Goal: Task Accomplishment & Management: Manage account settings

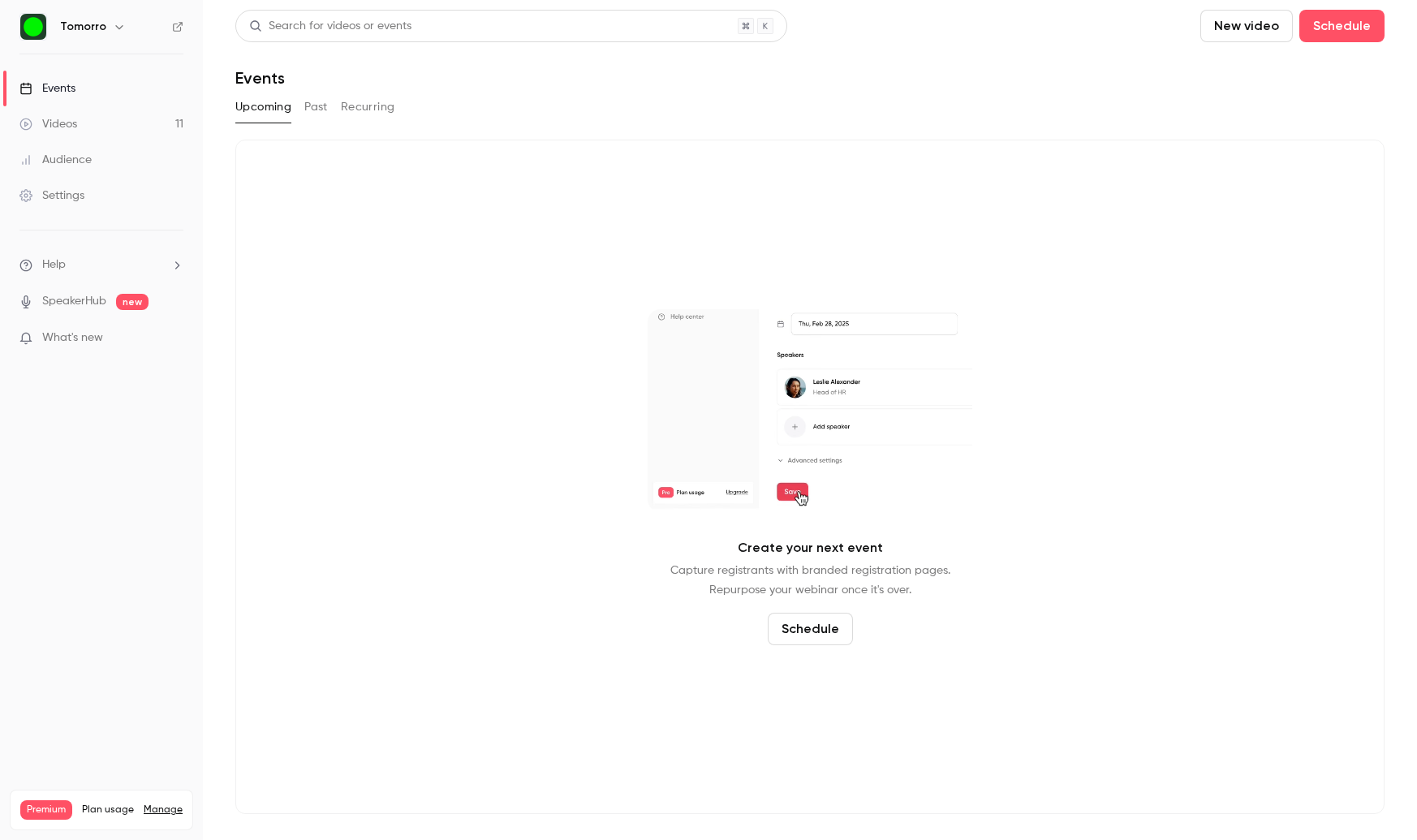
click at [129, 129] on link "Videos 11" at bounding box center [101, 124] width 203 height 36
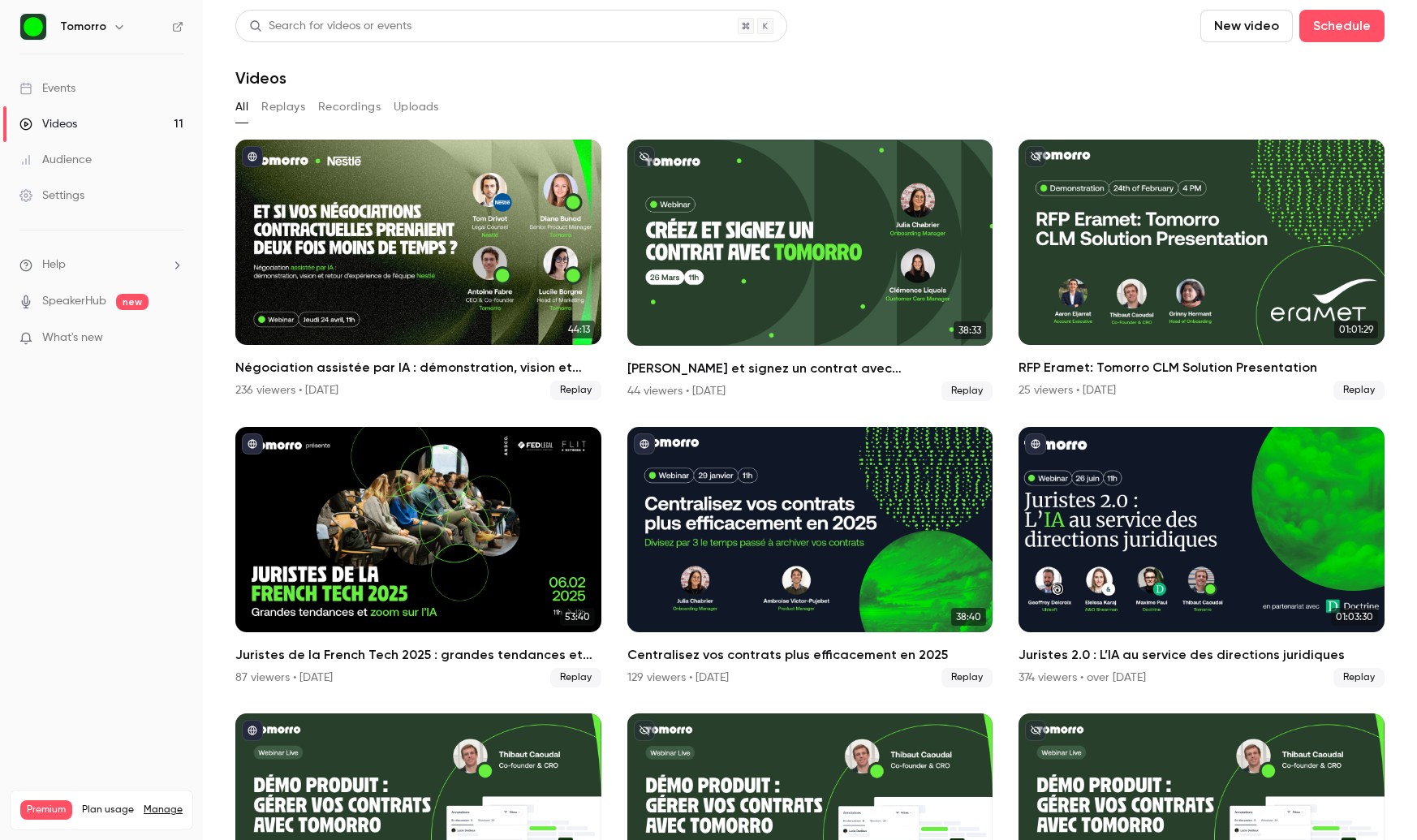
click at [88, 213] on link "Settings" at bounding box center [101, 196] width 203 height 36
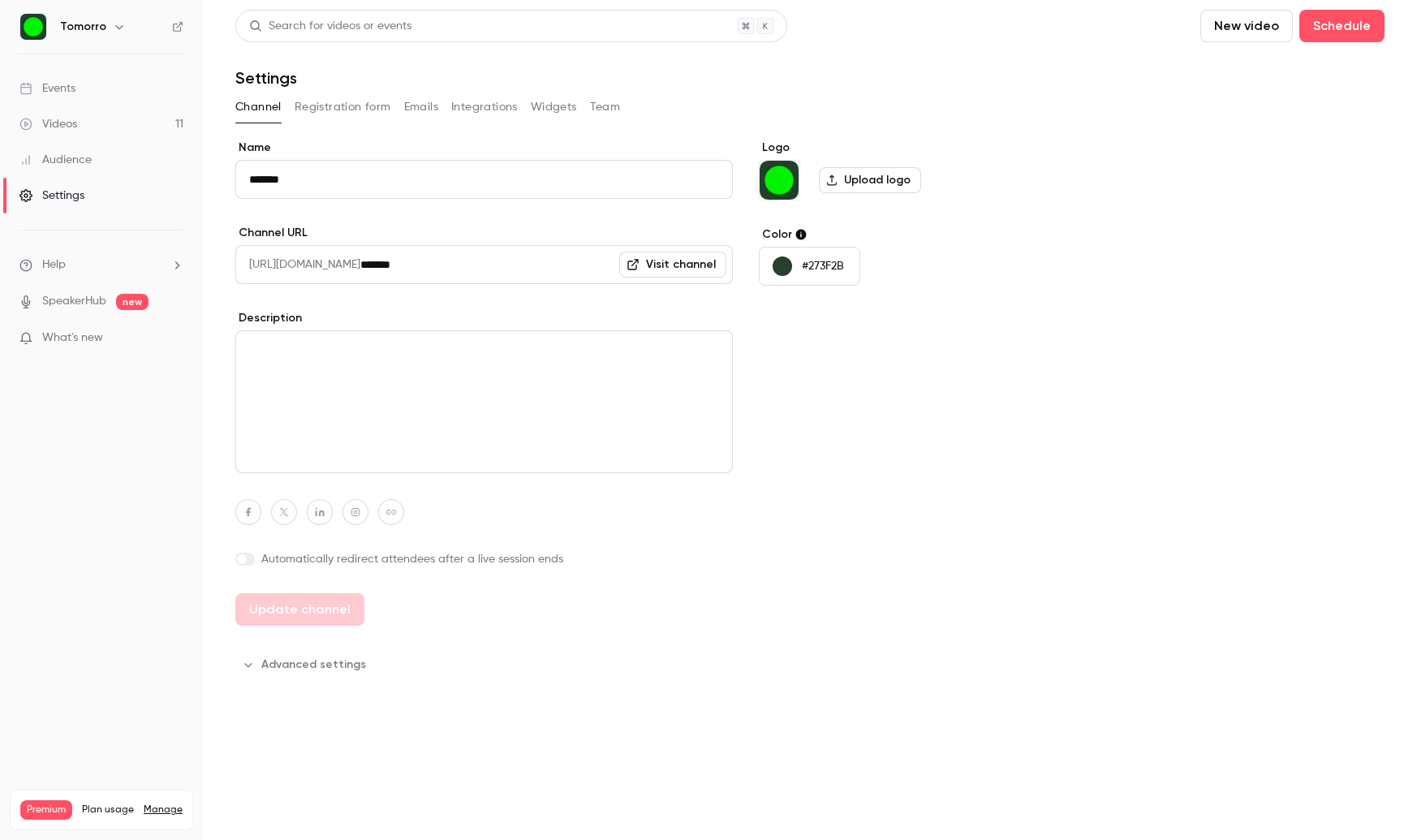
click at [571, 103] on button "Widgets" at bounding box center [553, 107] width 47 height 26
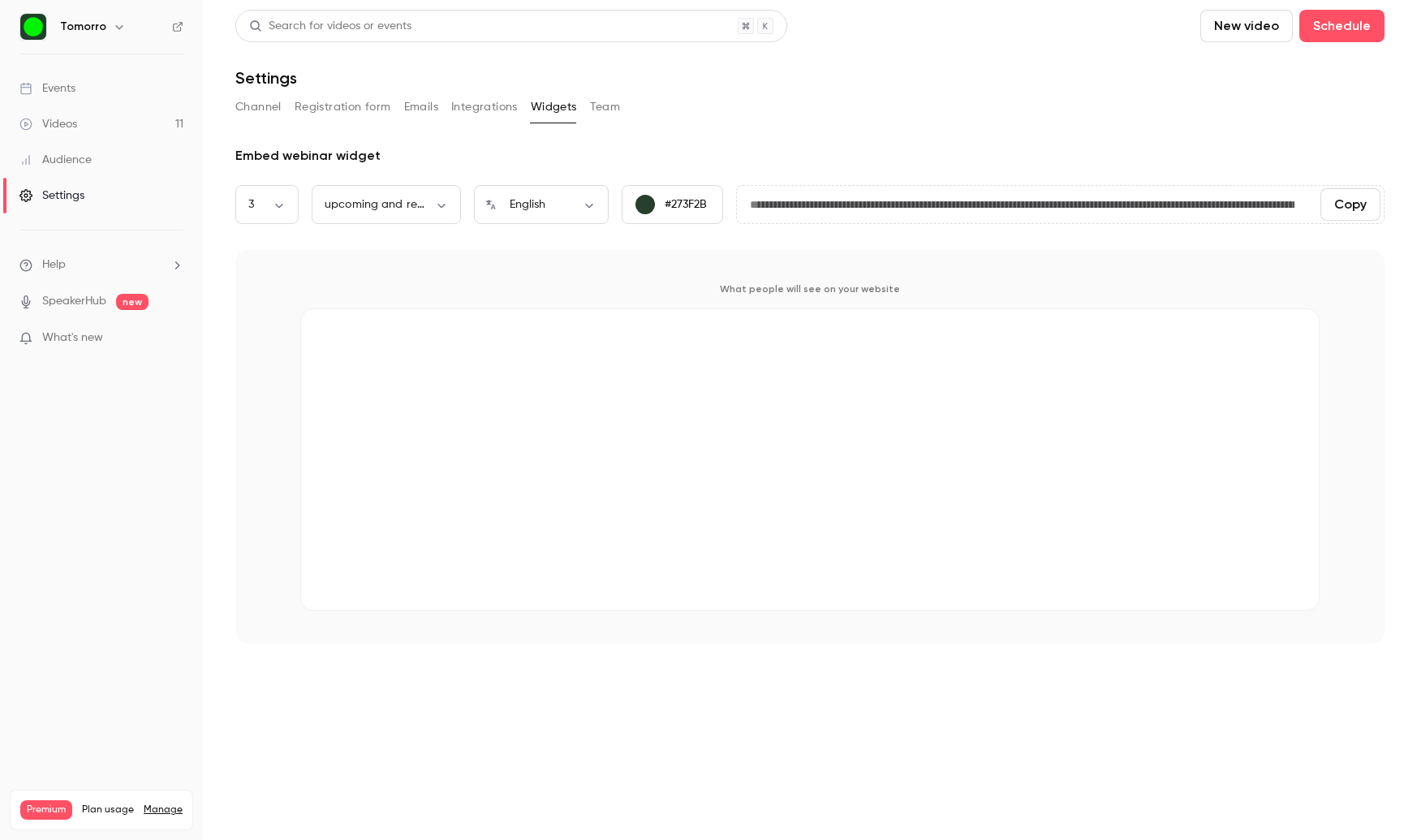
click at [600, 102] on button "Team" at bounding box center [605, 107] width 31 height 26
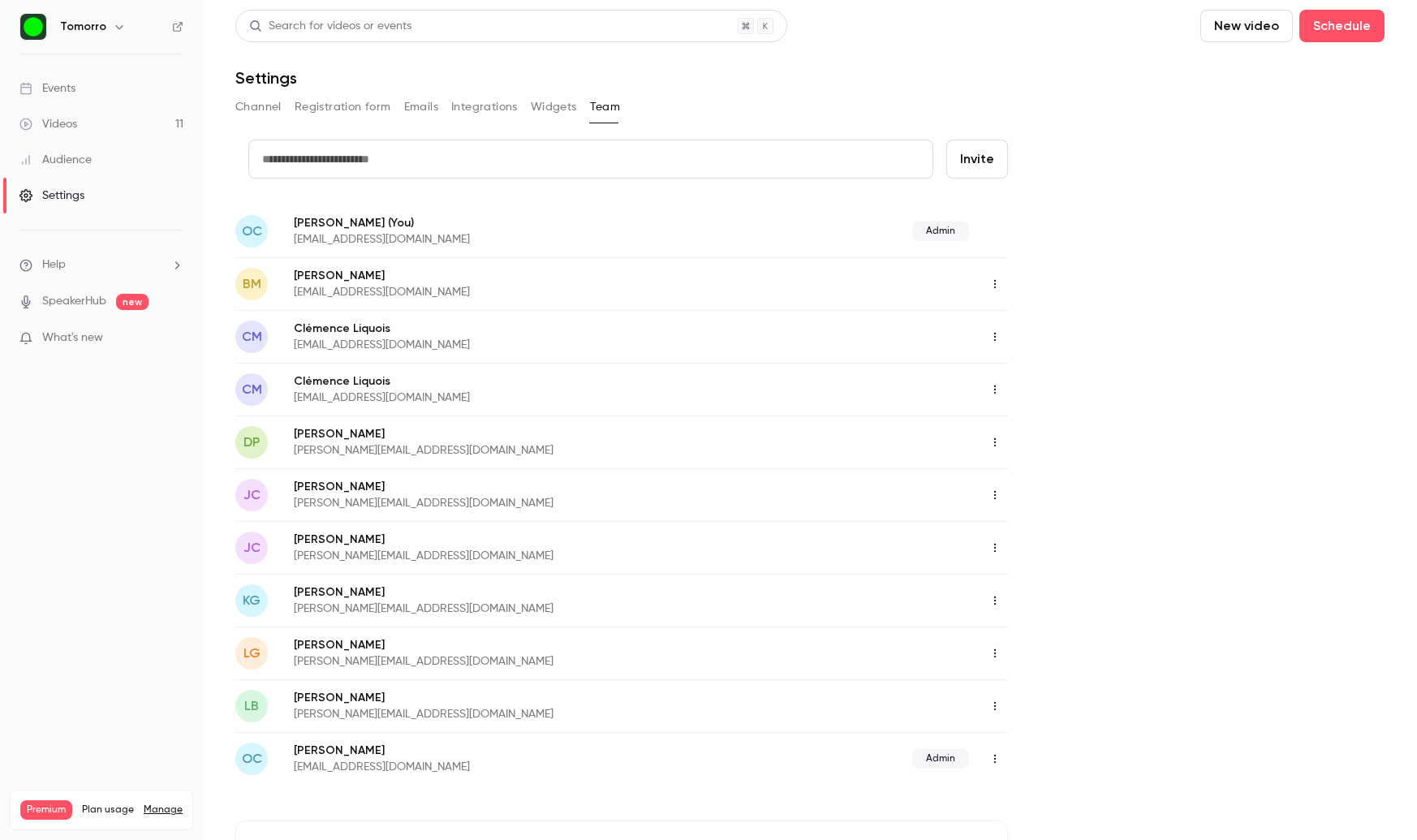
click at [563, 107] on button "Widgets" at bounding box center [553, 107] width 47 height 26
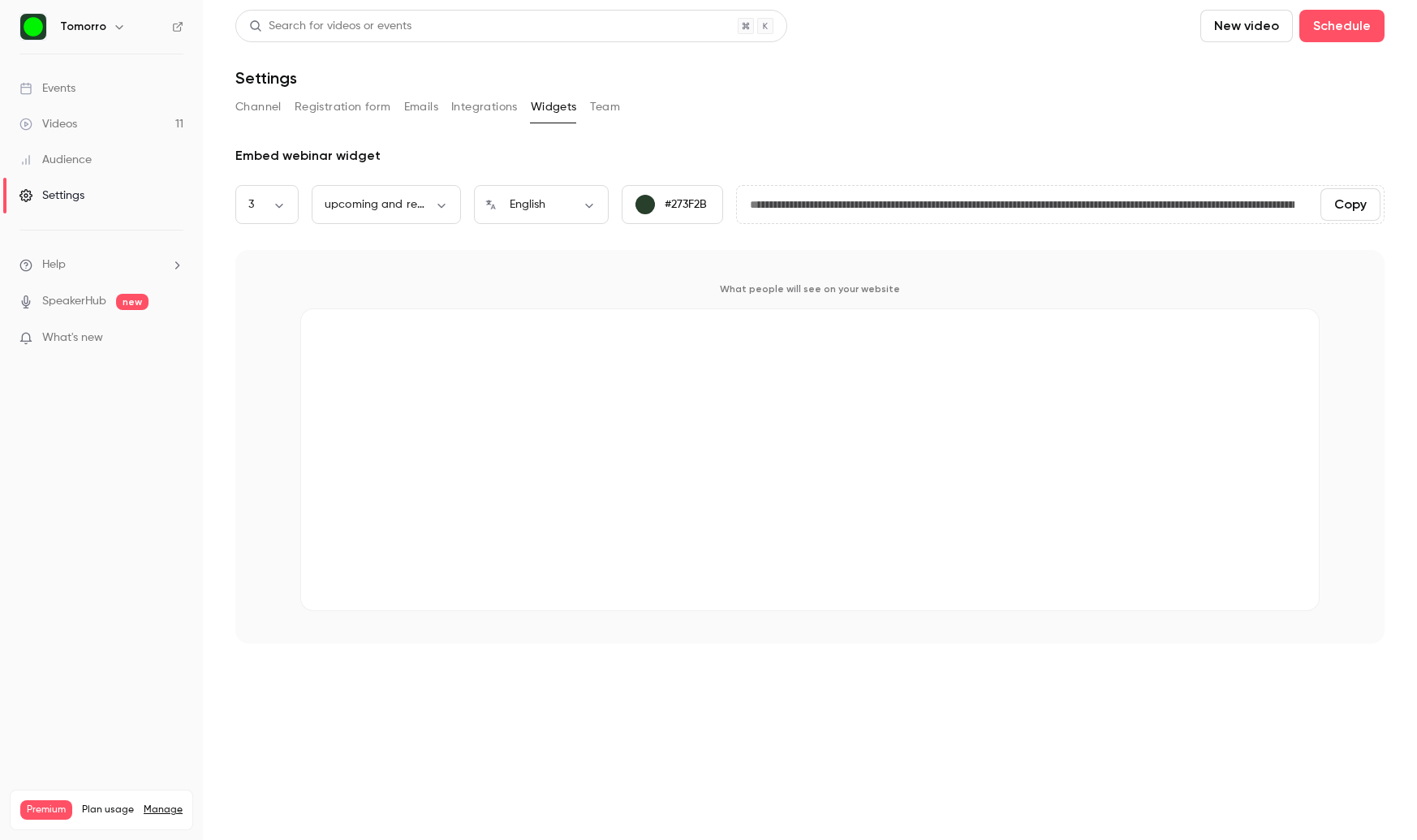
click at [336, 111] on button "Registration form" at bounding box center [343, 107] width 97 height 26
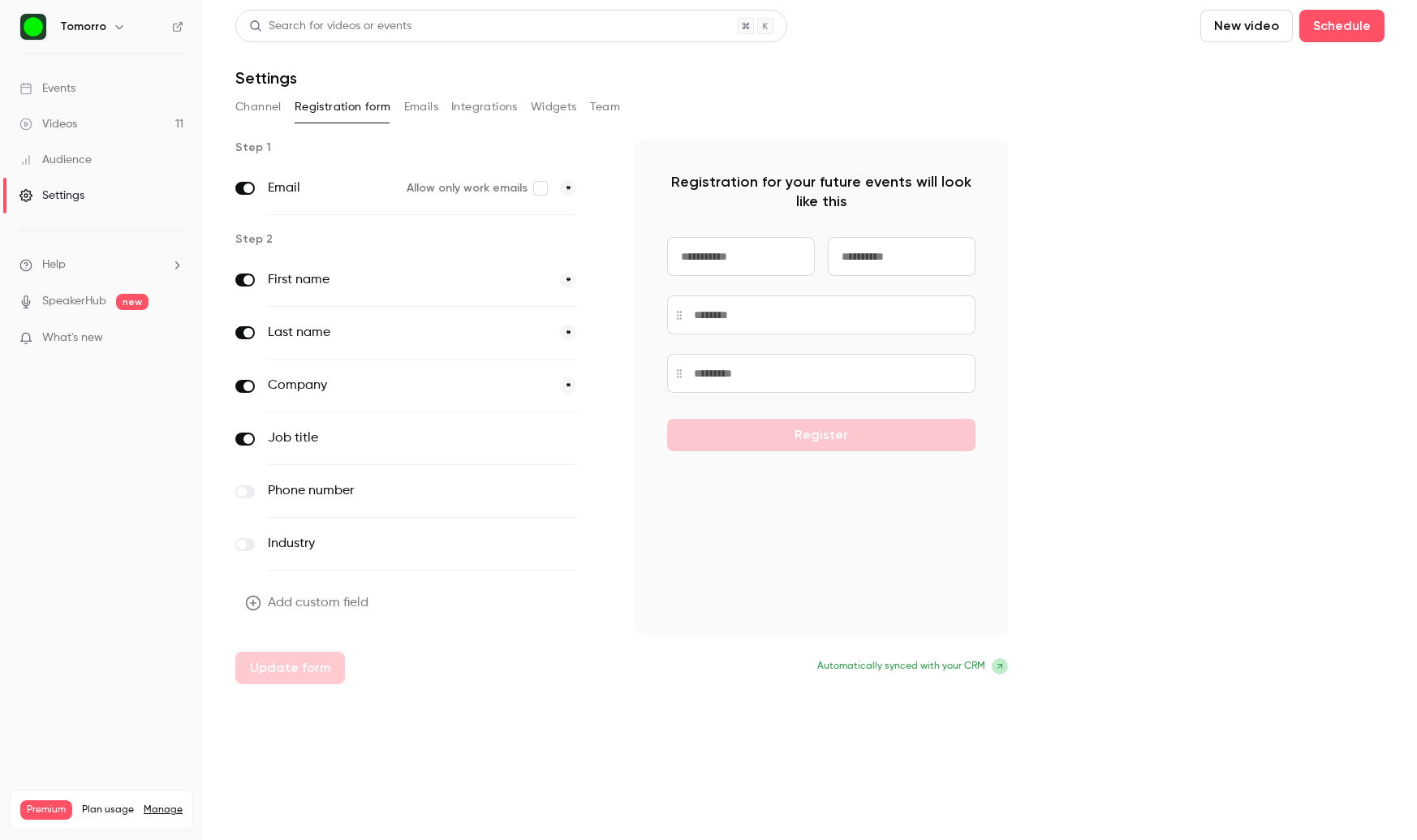
click at [431, 112] on button "Emails" at bounding box center [421, 107] width 34 height 26
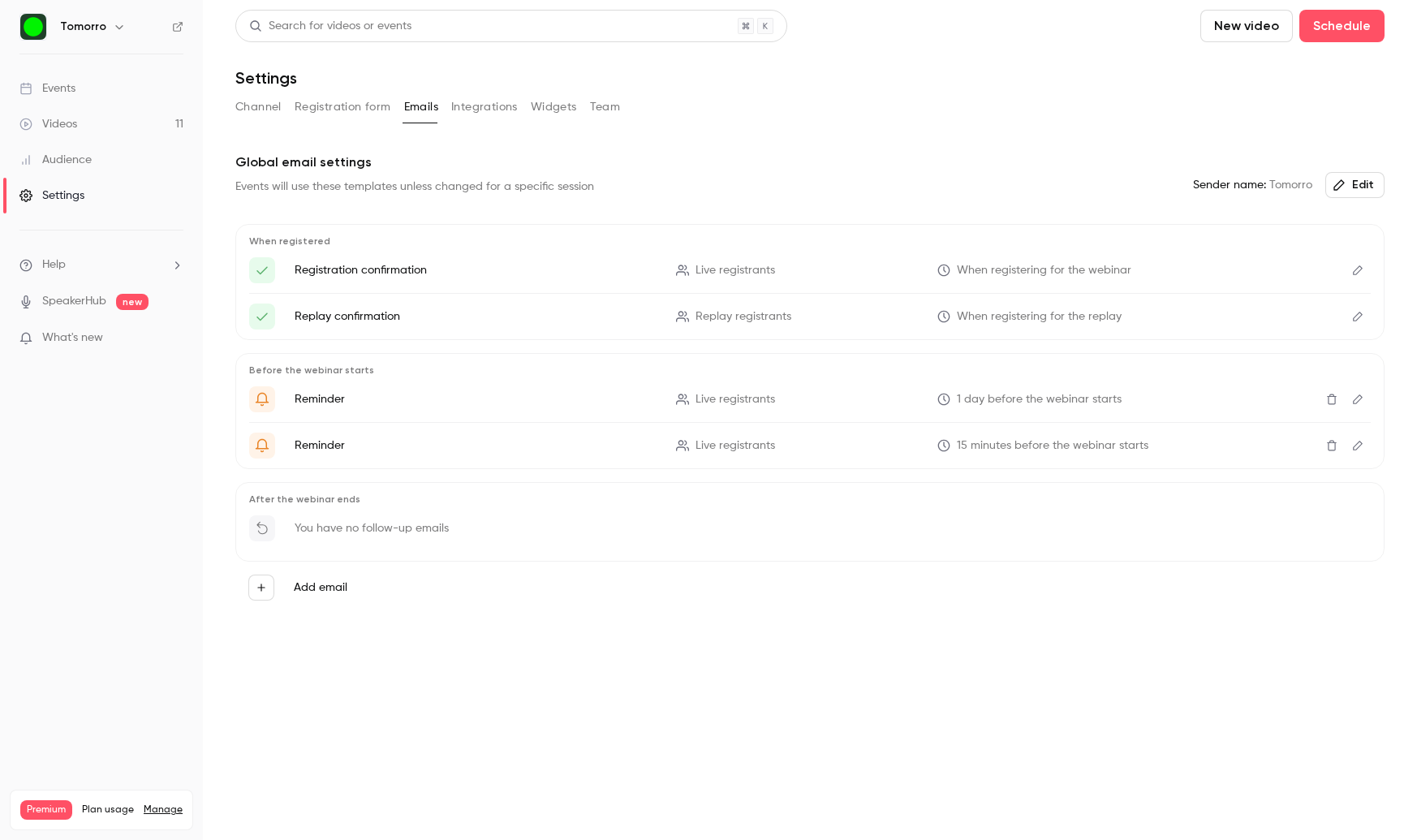
click at [275, 109] on button "Channel" at bounding box center [258, 107] width 47 height 26
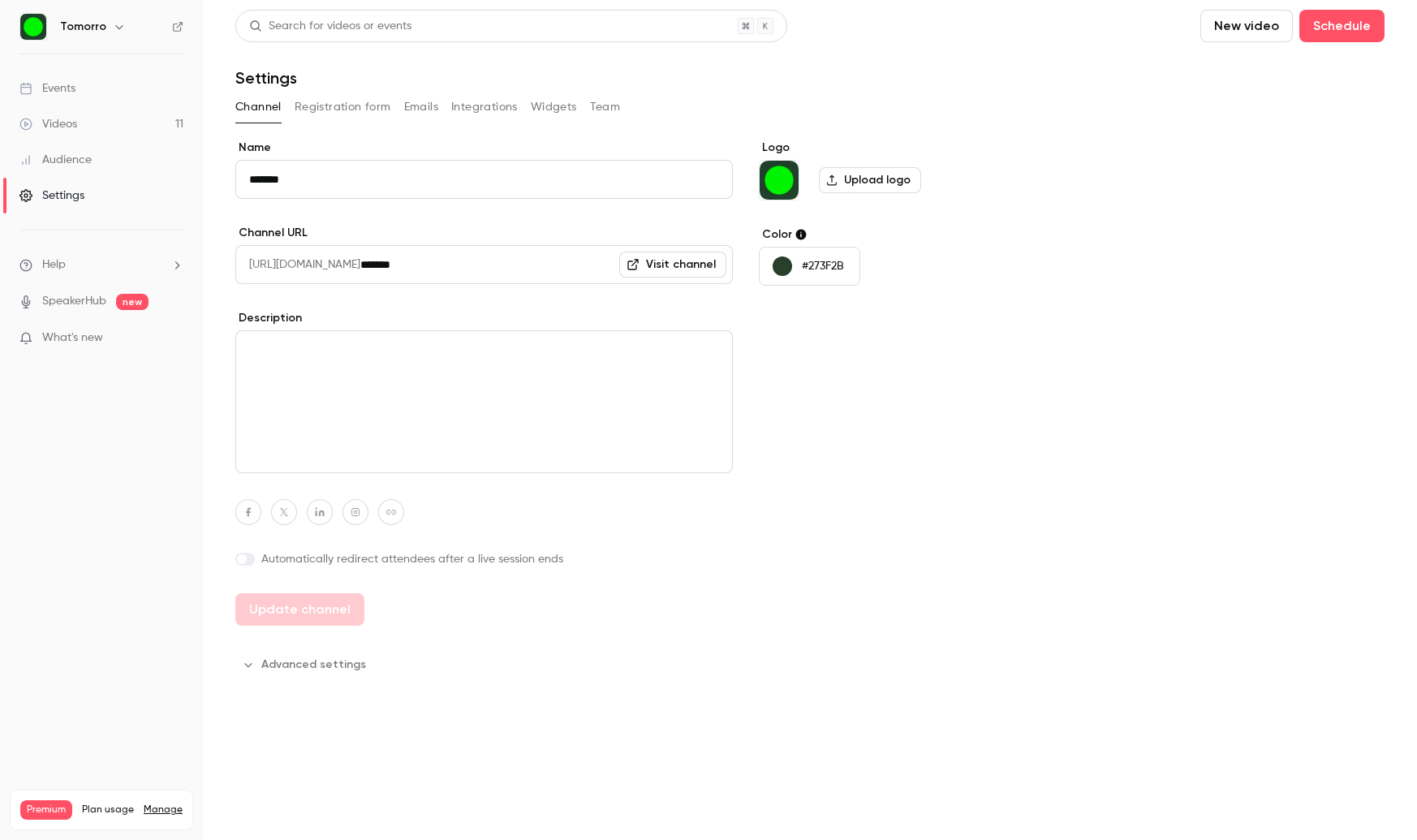
click at [593, 102] on button "Team" at bounding box center [605, 107] width 31 height 26
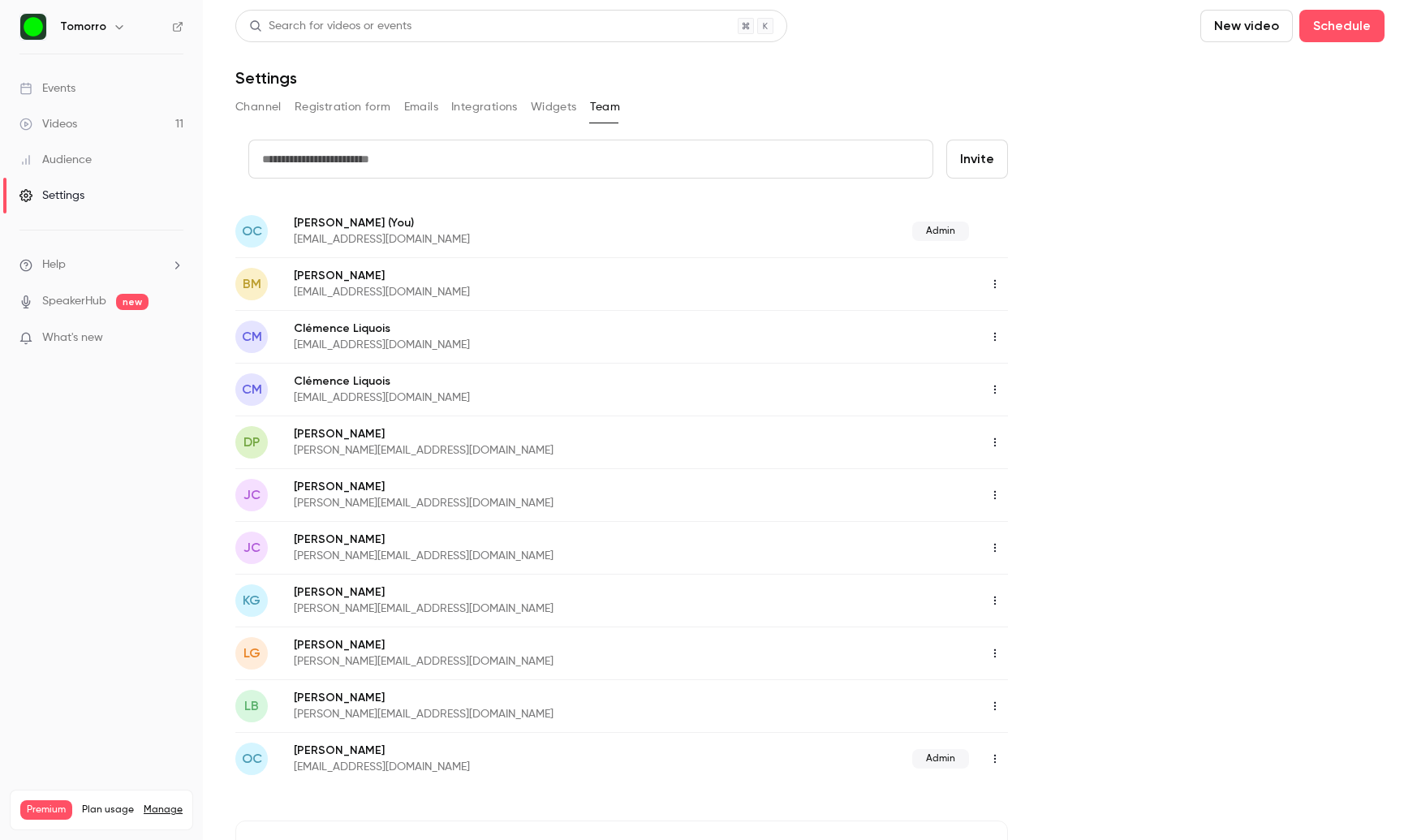
click at [994, 442] on icon "button" at bounding box center [995, 442] width 2 height 9
click at [507, 451] on div at bounding box center [708, 420] width 1417 height 840
drag, startPoint x: 1012, startPoint y: 449, endPoint x: 999, endPoint y: 446, distance: 13.3
click at [1003, 447] on div "credit card Invite OC [PERSON_NAME] (You) [EMAIL_ADDRESS][DOMAIN_NAME] Admin BM…" at bounding box center [809, 567] width 1149 height 856
click at [999, 446] on icon "button" at bounding box center [994, 441] width 13 height 11
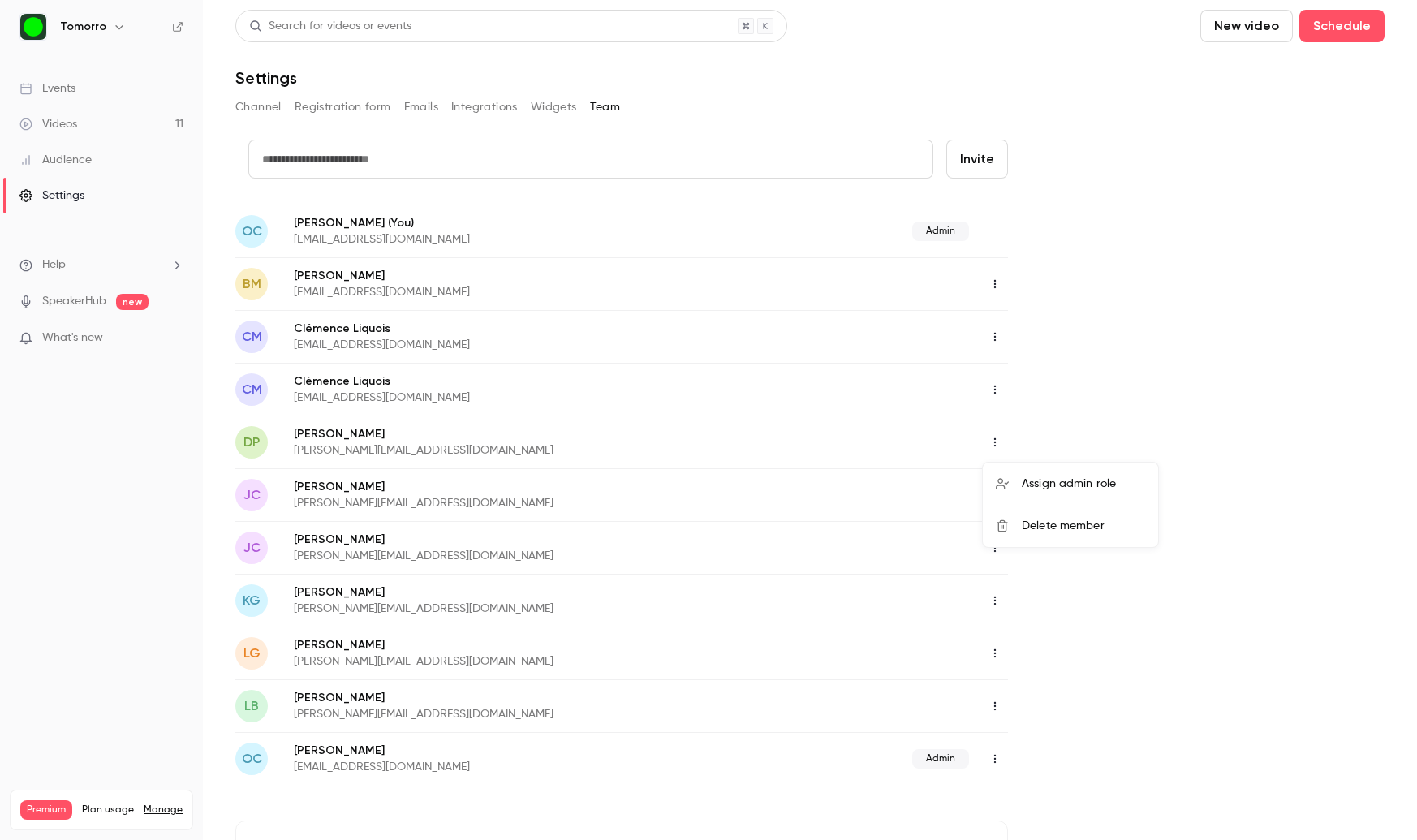
click at [1078, 527] on div "Delete member" at bounding box center [1084, 525] width 124 height 16
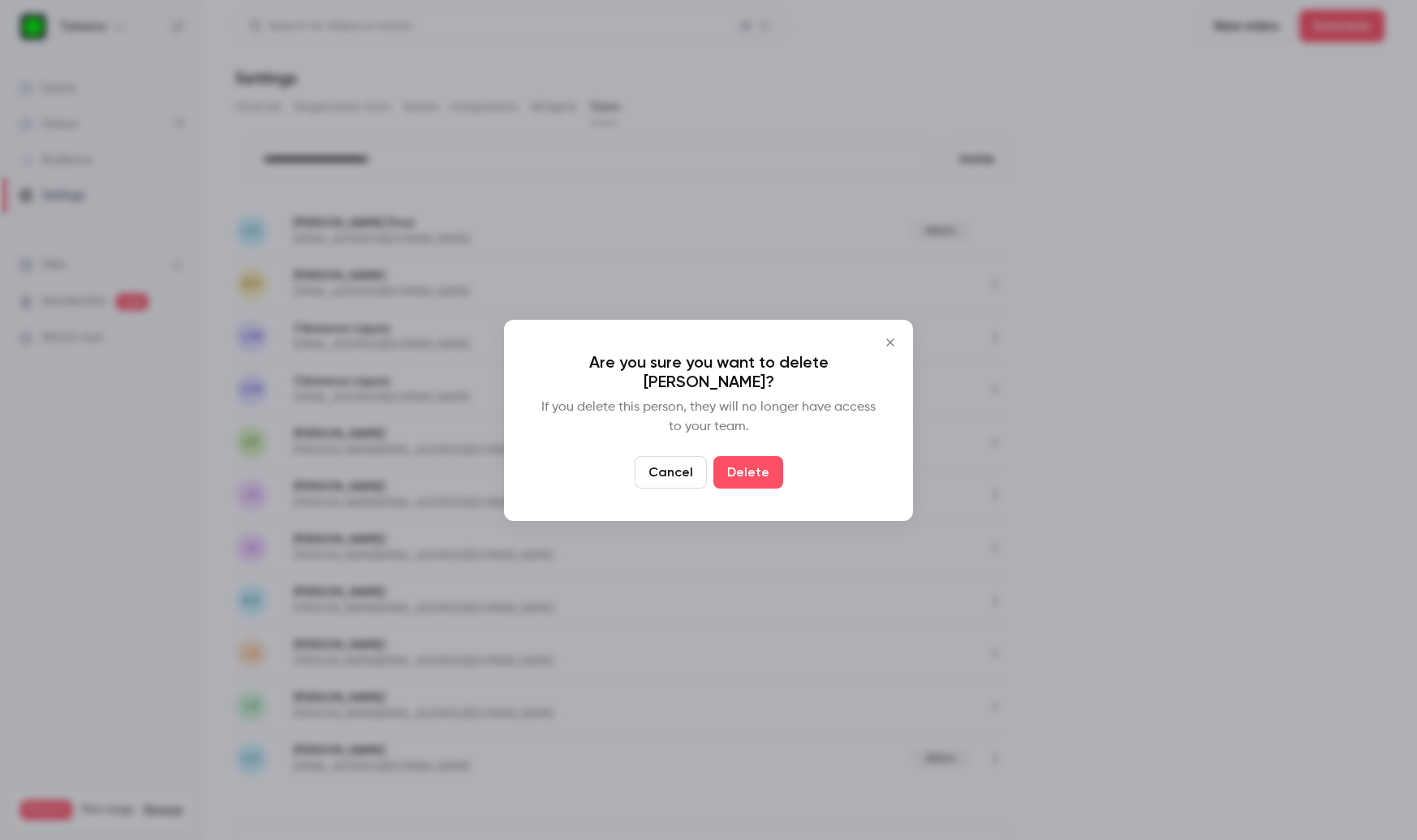
click at [732, 473] on button "Delete" at bounding box center [748, 472] width 70 height 33
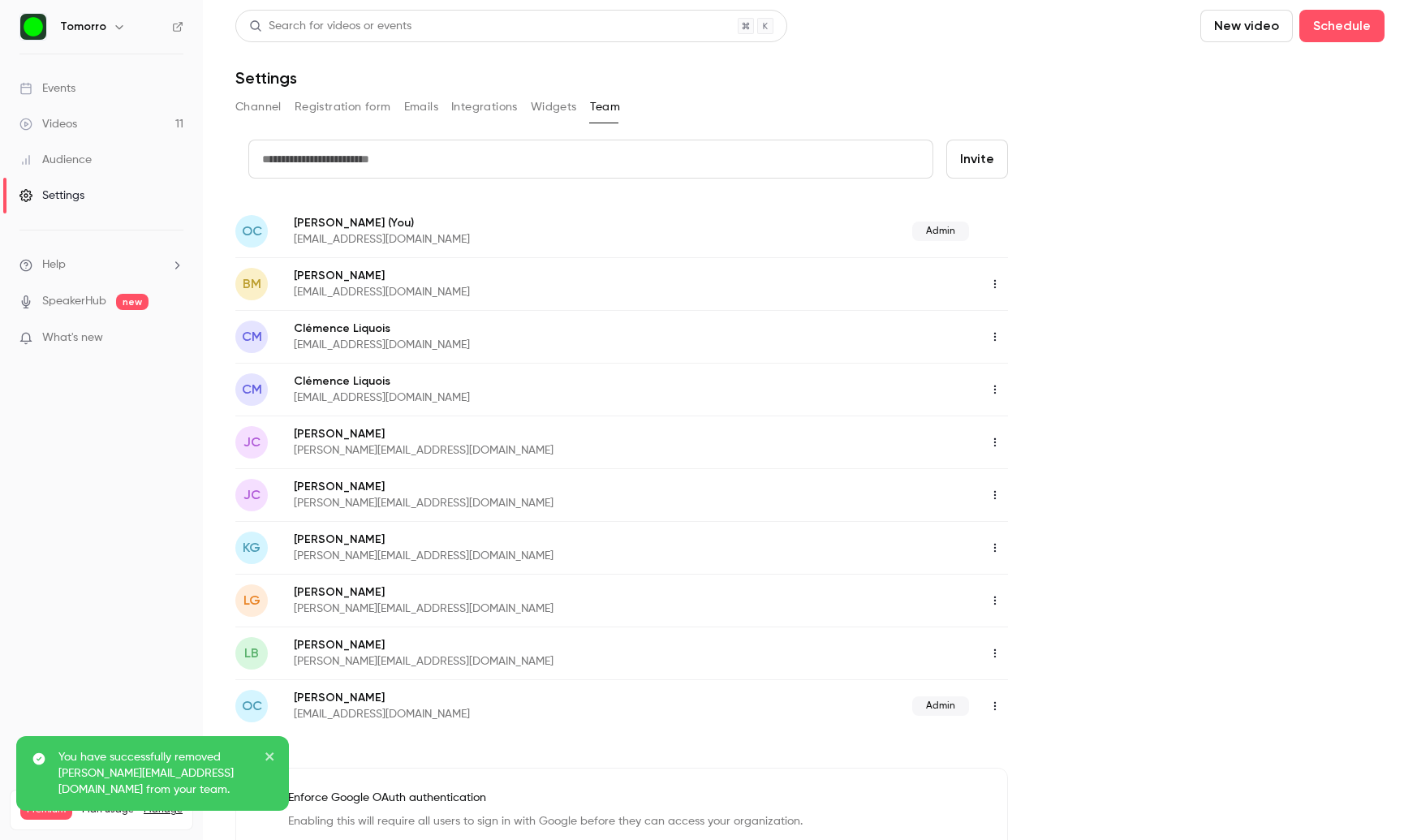
drag, startPoint x: 273, startPoint y: 777, endPoint x: 309, endPoint y: 748, distance: 46.2
click at [275, 763] on icon "close" at bounding box center [269, 756] width 11 height 13
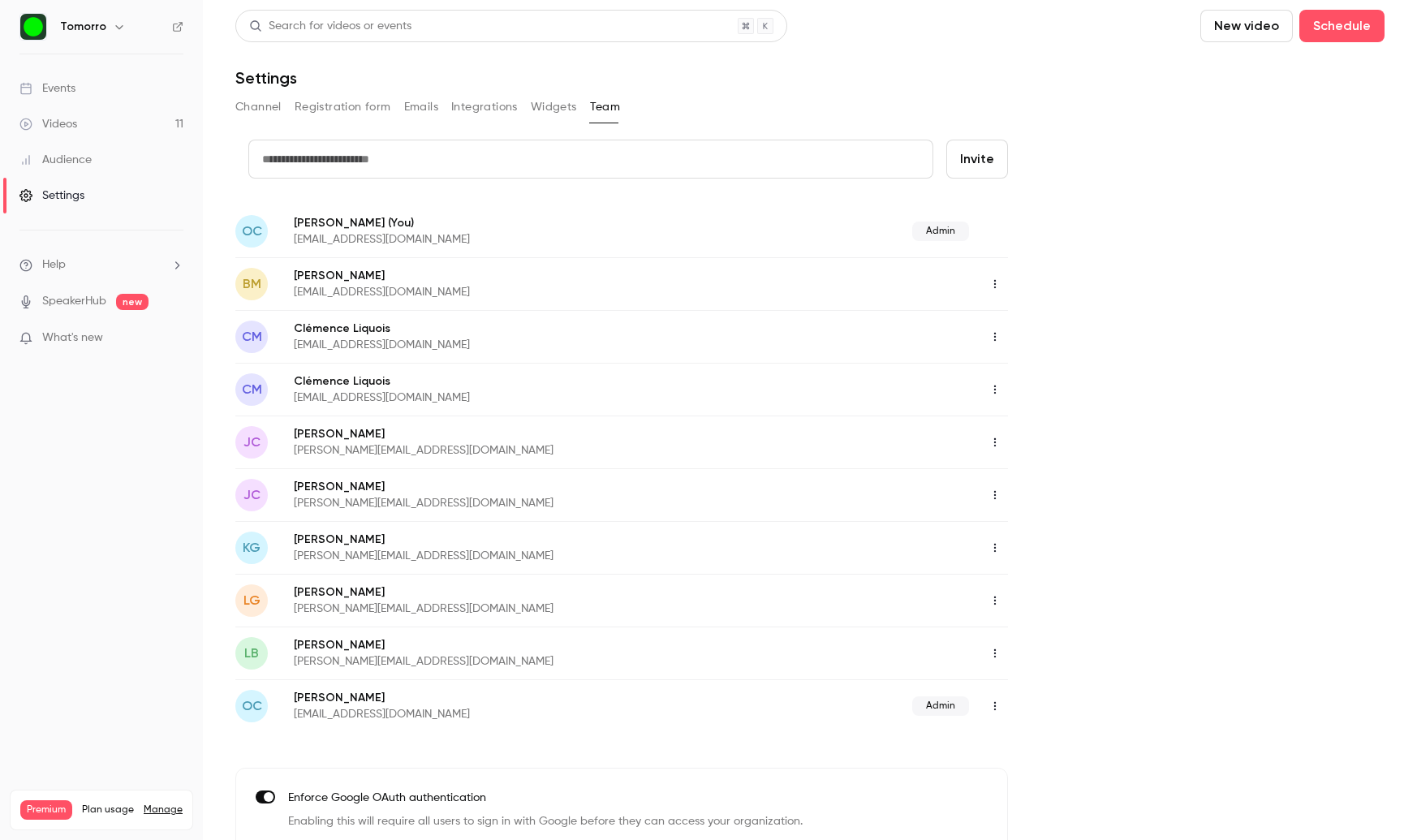
click at [994, 607] on button "button" at bounding box center [994, 601] width 26 height 26
click at [1045, 689] on div "Delete member" at bounding box center [1084, 684] width 124 height 16
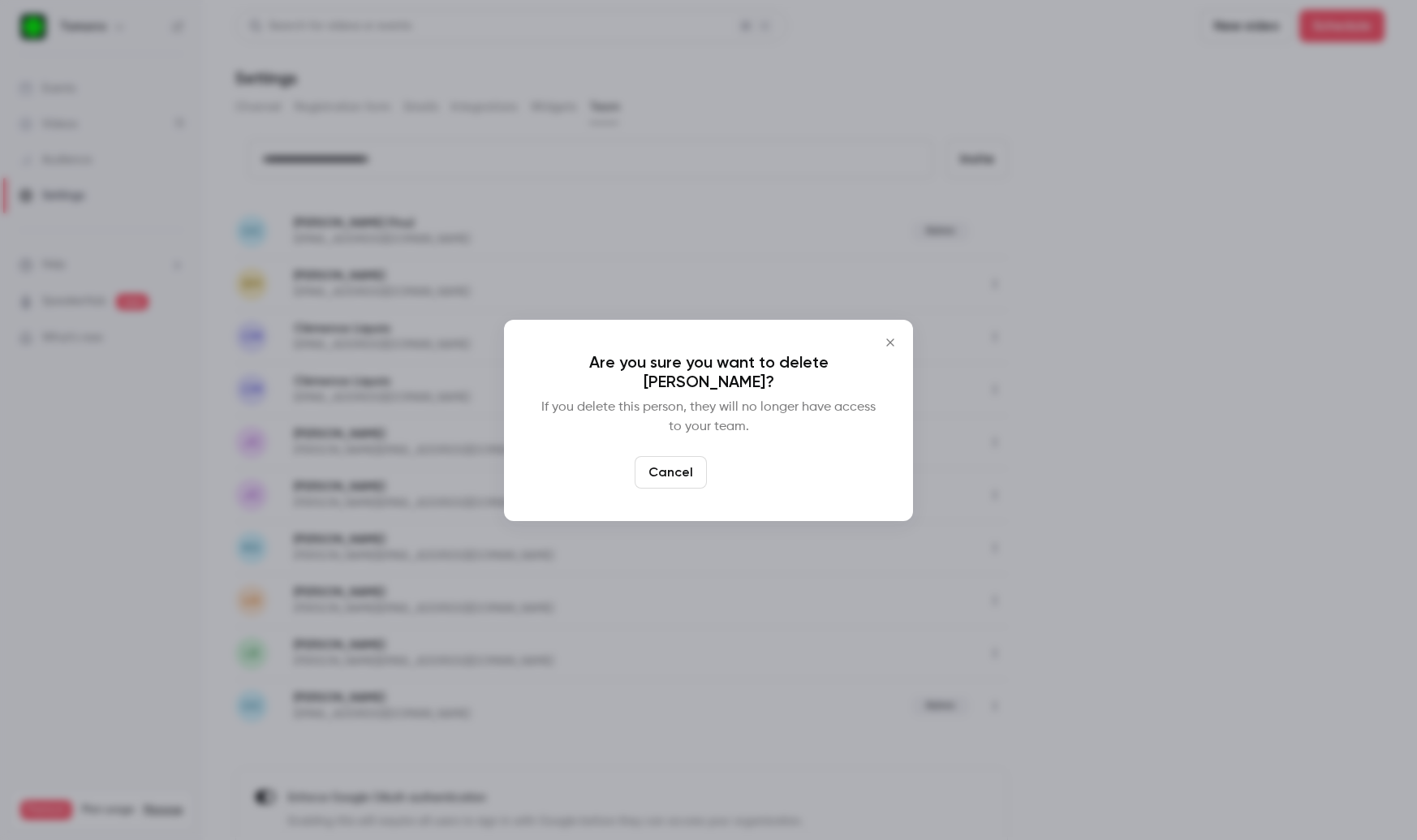
click at [731, 456] on button "Delete" at bounding box center [748, 472] width 70 height 33
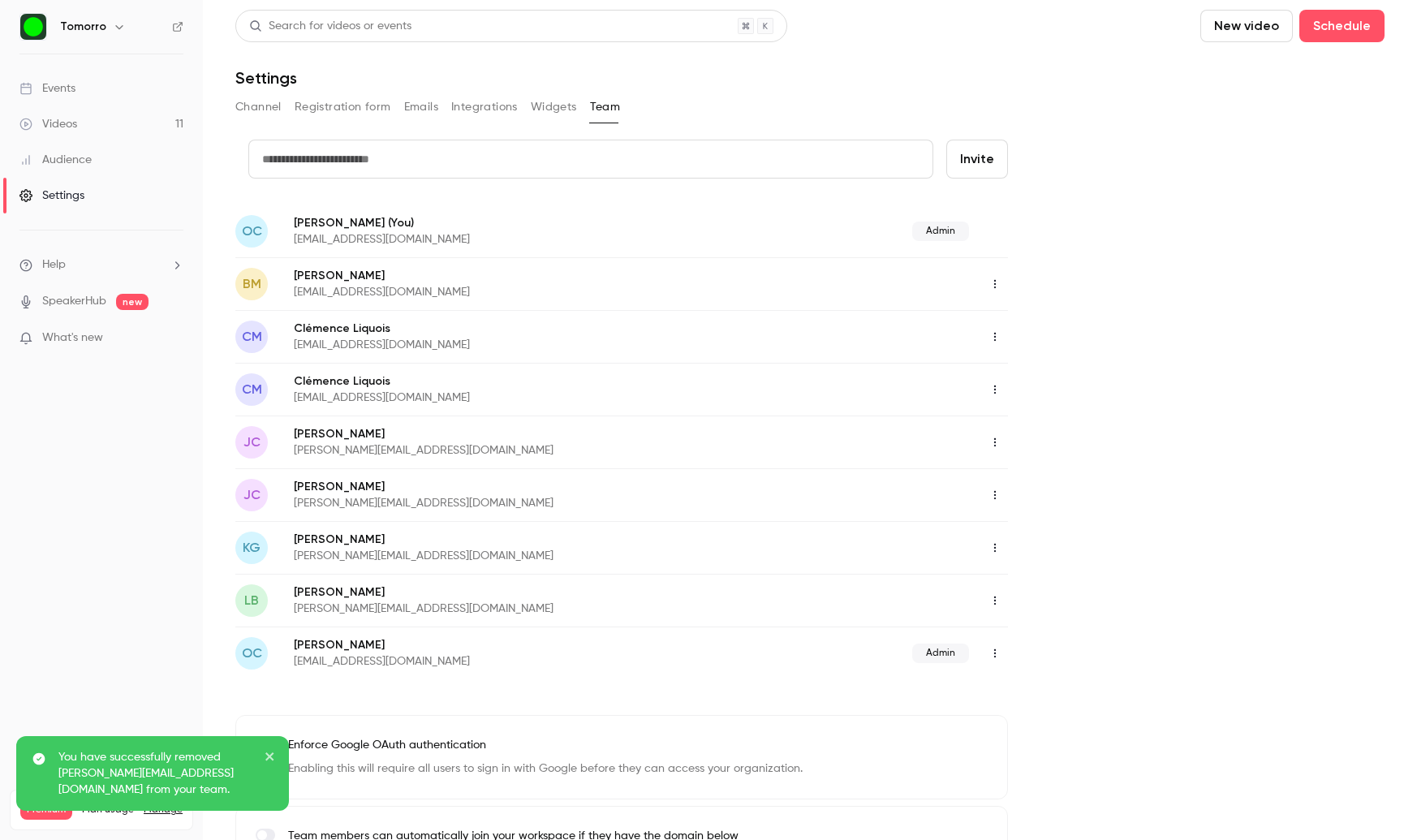
click at [279, 746] on div "You have successfully removed [PERSON_NAME][EMAIL_ADDRESS][DOMAIN_NAME] from yo…" at bounding box center [152, 773] width 273 height 74
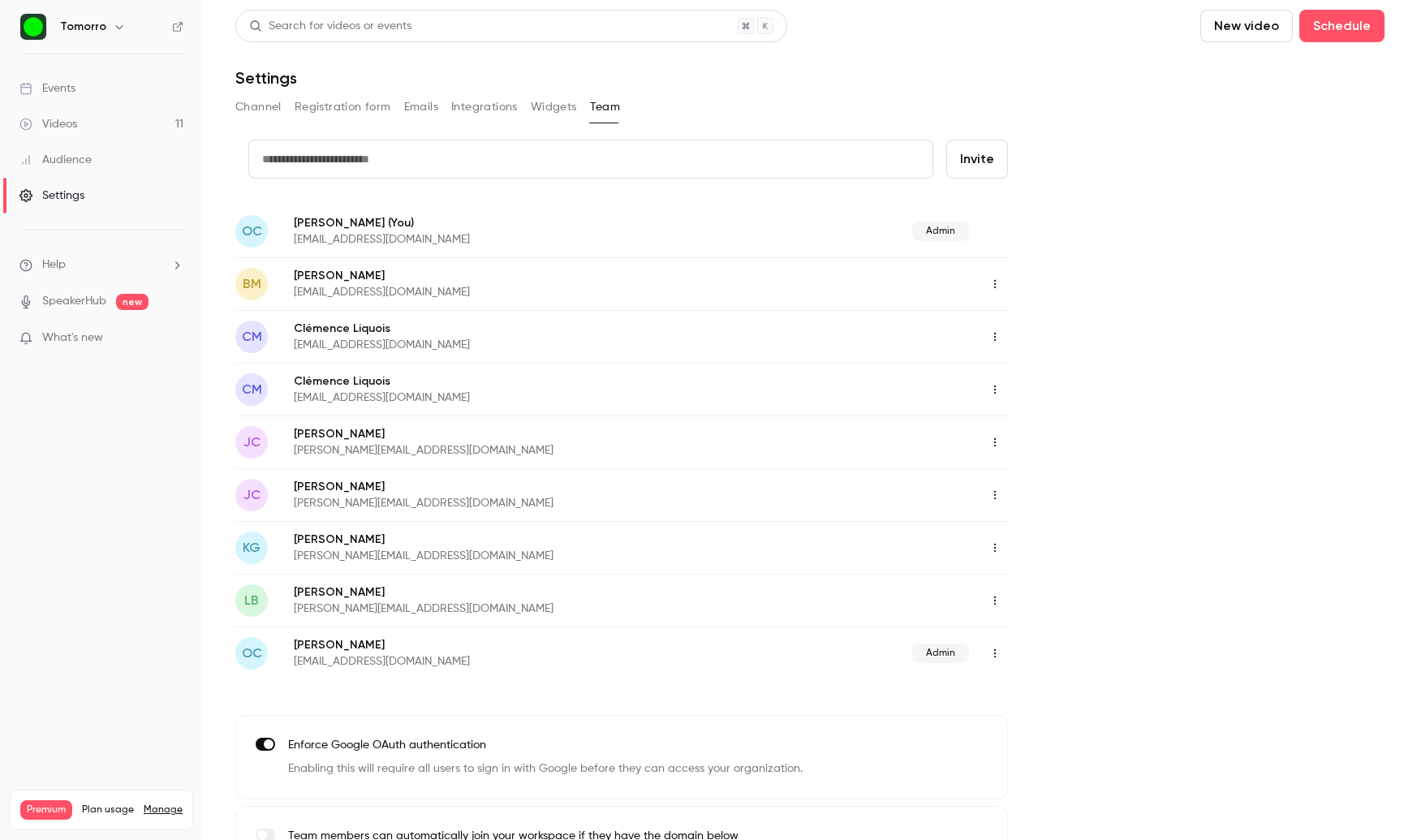
click at [468, 333] on p "Clémence Liquois" at bounding box center [510, 328] width 432 height 16
click at [342, 154] on input "text" at bounding box center [591, 158] width 685 height 39
type input "*"
click at [566, 162] on input "text" at bounding box center [591, 158] width 685 height 39
paste input "**********"
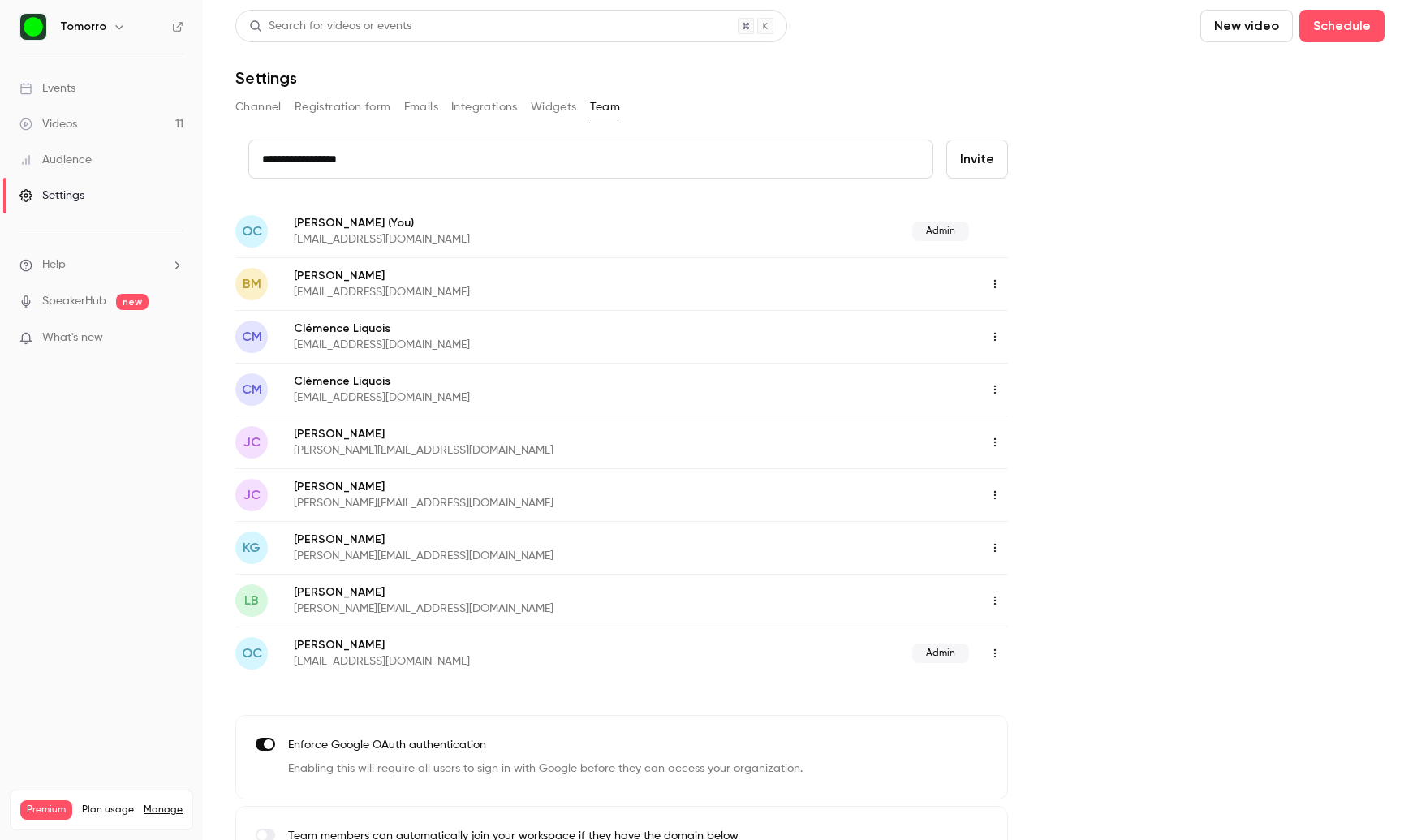
type input "**********"
click at [973, 156] on button "Invite" at bounding box center [977, 158] width 61 height 39
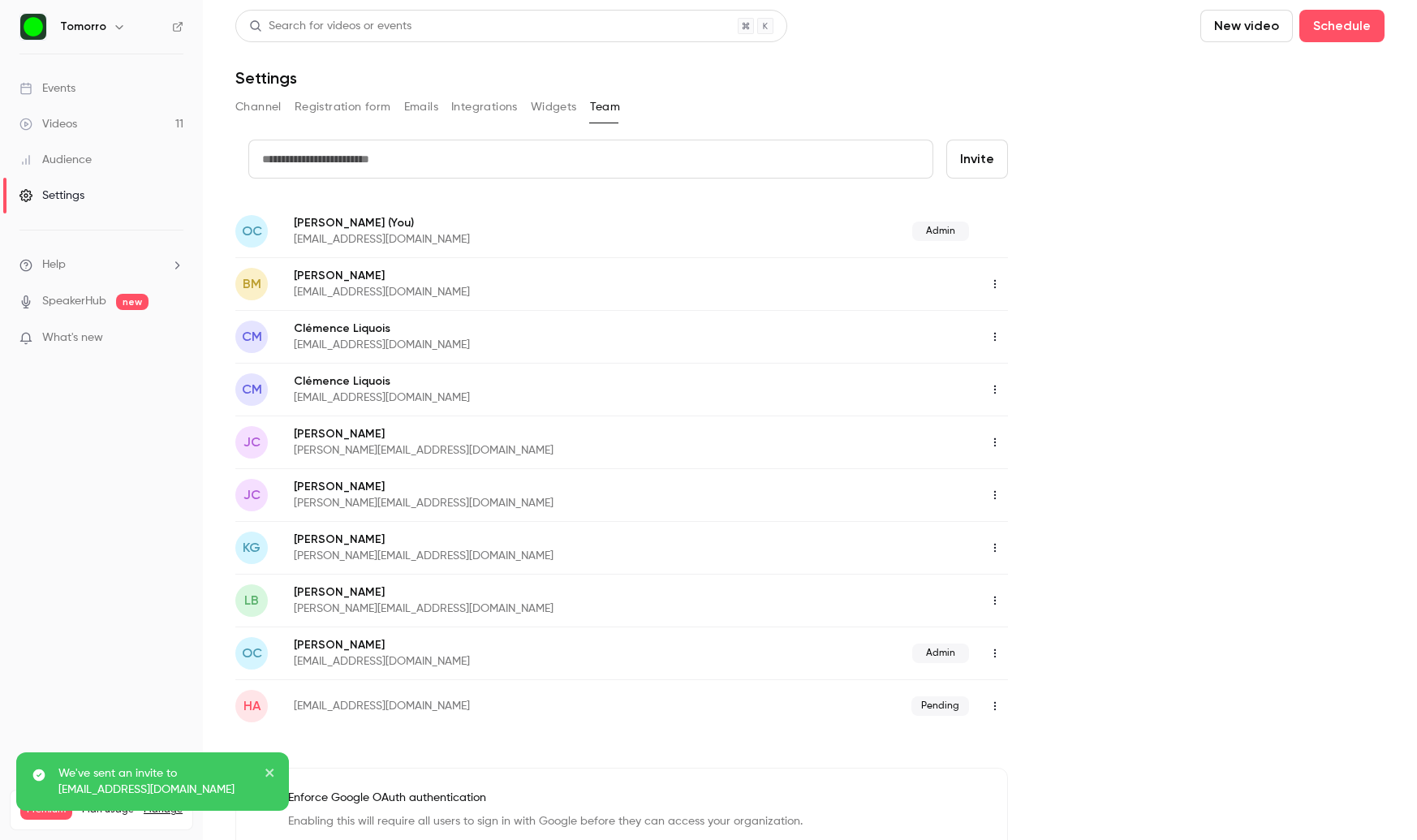
click at [1003, 701] on button "button" at bounding box center [994, 705] width 26 height 26
click at [1348, 591] on div at bounding box center [708, 420] width 1417 height 840
click at [993, 710] on icon "button" at bounding box center [994, 705] width 13 height 11
drag, startPoint x: 1217, startPoint y: 695, endPoint x: 307, endPoint y: 722, distance: 910.4
click at [1216, 694] on div at bounding box center [708, 420] width 1417 height 840
